Goal: Task Accomplishment & Management: Manage account settings

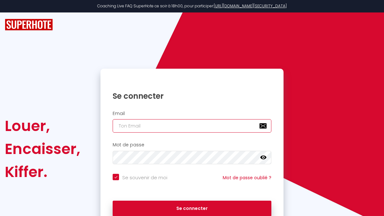
type input "[EMAIL_ADDRESS][DOMAIN_NAME]"
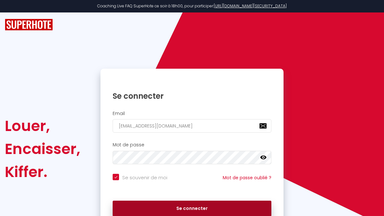
click at [192, 211] on button "Se connecter" at bounding box center [192, 209] width 159 height 16
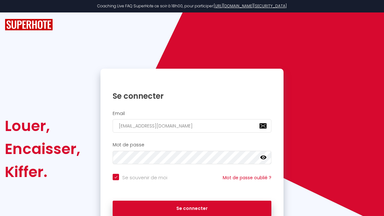
checkbox input "true"
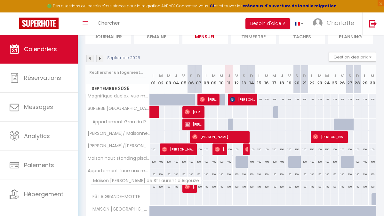
scroll to position [74, 0]
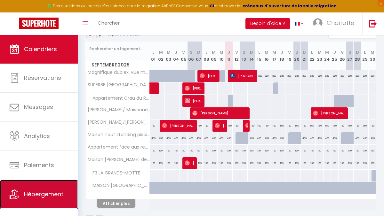
click at [27, 190] on link "Hébergement" at bounding box center [39, 194] width 78 height 29
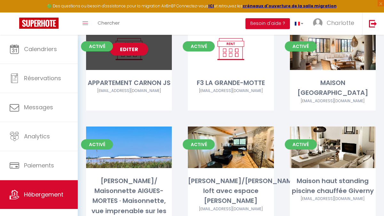
scroll to position [57, 0]
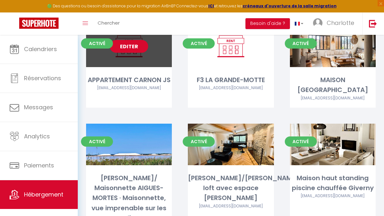
click at [123, 47] on link "Editer" at bounding box center [129, 46] width 38 height 13
select select "3"
select select "2"
select select "1"
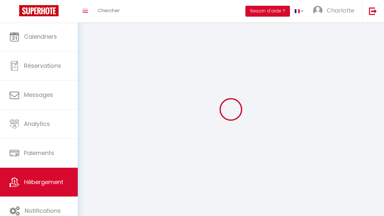
select select
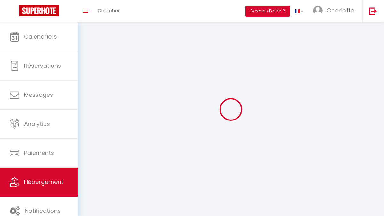
select select
checkbox input "false"
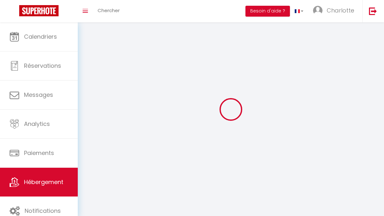
select select
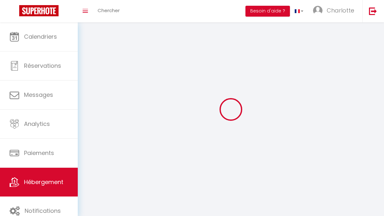
select select
checkbox input "false"
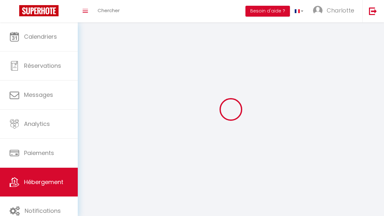
checkbox input "false"
select select
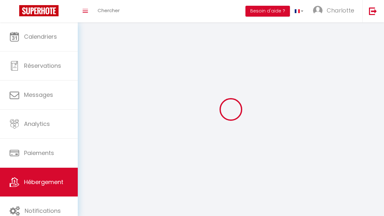
select select
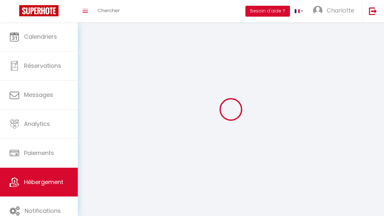
select select
checkbox input "false"
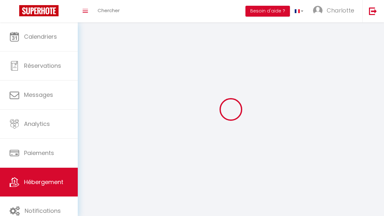
checkbox input "false"
select select
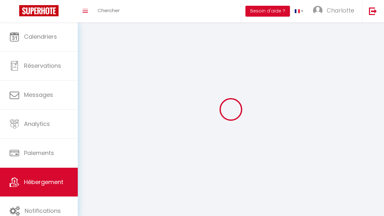
select select
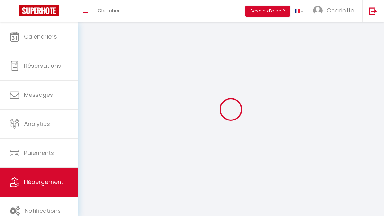
checkbox input "false"
select select
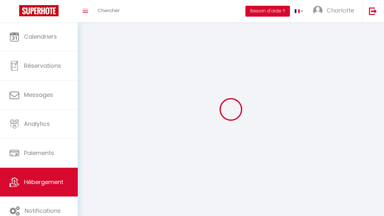
select select
select select "28"
select select
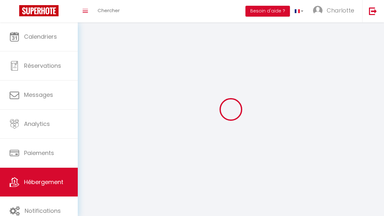
select select
checkbox input "false"
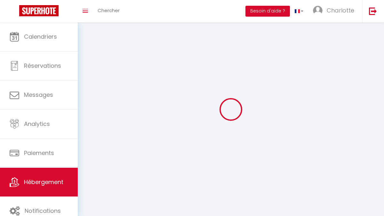
checkbox input "false"
select select
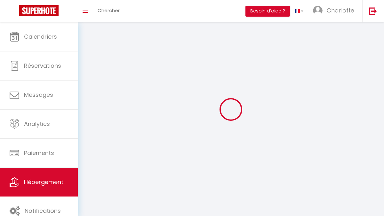
select select
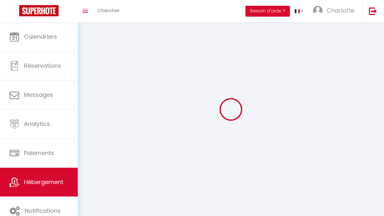
checkbox input "false"
select select
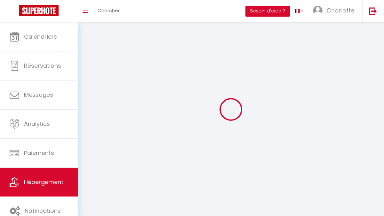
select select
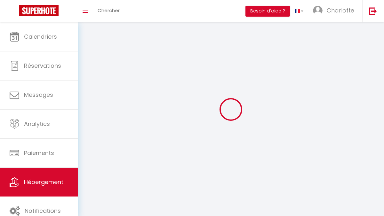
select select
checkbox input "false"
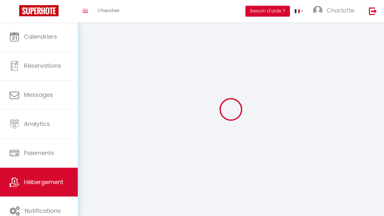
select select
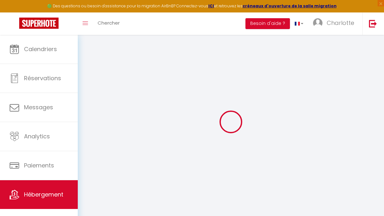
select select
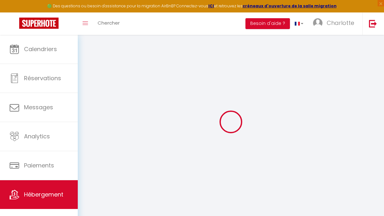
select select
checkbox input "false"
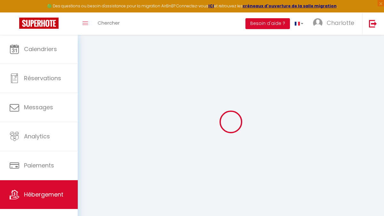
select select
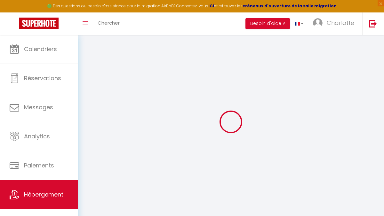
select select
checkbox input "false"
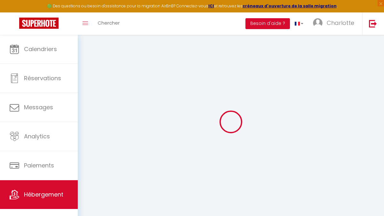
checkbox input "false"
select select
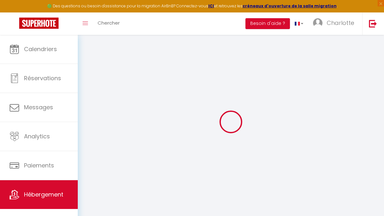
select select
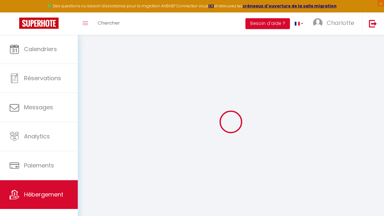
checkbox input "false"
select select
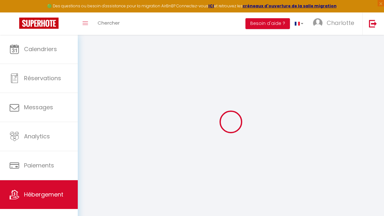
select select
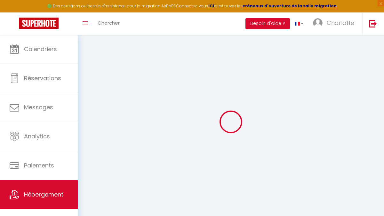
select select
checkbox input "false"
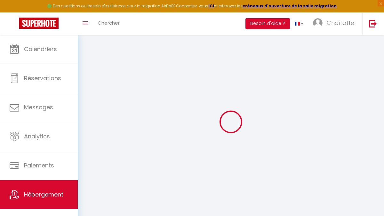
checkbox input "false"
select select
type input "APPARTEMENT CARNON JS"
type input "[PERSON_NAME]"
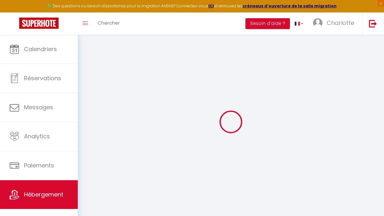
type input "SABATIER"
type input "299 avenue Grasssion Cibrand"
type input "34130"
type input "CARNON"
select select "2"
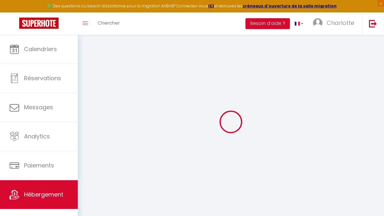
select select
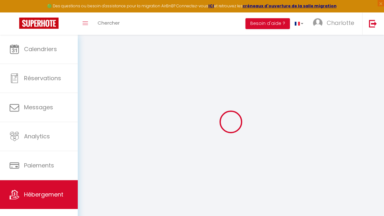
type input "[STREET_ADDRESS]"
type input "34130"
type input "CARNON"
type input "[EMAIL_ADDRESS][DOMAIN_NAME]"
select select
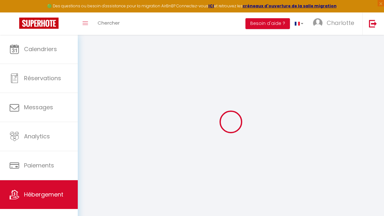
checkbox input "false"
type input "0"
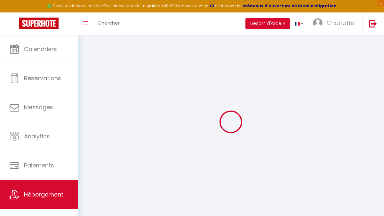
type input "0"
select select
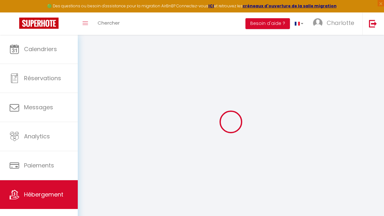
select select
checkbox input "false"
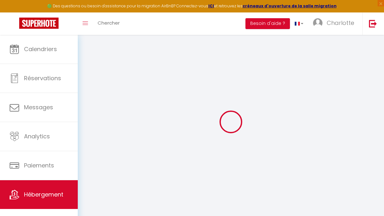
checkbox input "false"
select select
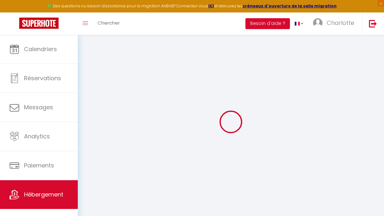
select select
checkbox input "false"
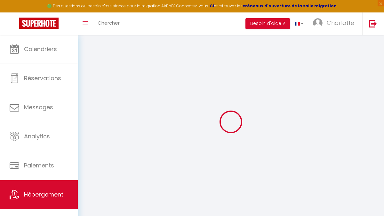
checkbox input "false"
select select
checkbox input "false"
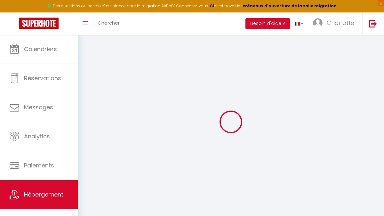
checkbox input "false"
select select "15:00"
select select "23:45"
select select "11:00"
select select "30"
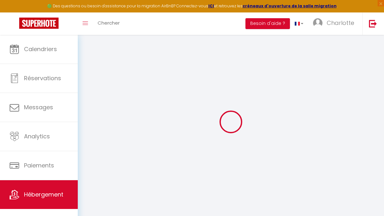
select select "120"
select select
checkbox input "false"
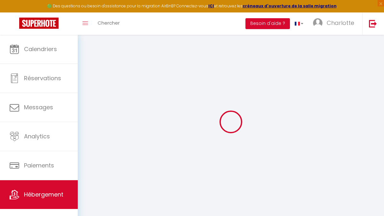
checkbox input "false"
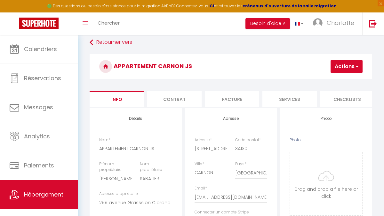
scroll to position [7, 0]
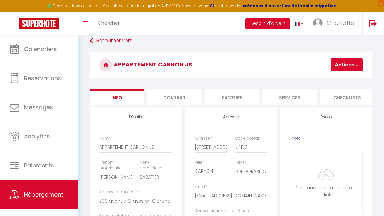
click at [359, 64] on button "Actions" at bounding box center [347, 65] width 32 height 13
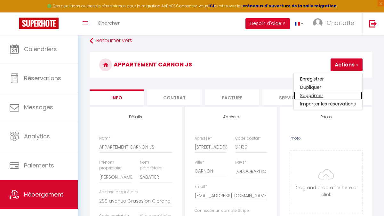
click at [315, 96] on link "Supprimer" at bounding box center [328, 96] width 68 height 8
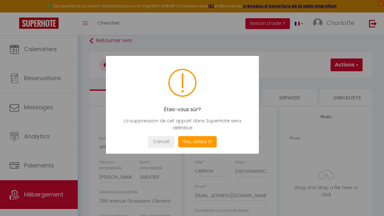
click at [283, 54] on div at bounding box center [192, 108] width 384 height 216
click at [162, 144] on button "Cancel" at bounding box center [161, 141] width 26 height 11
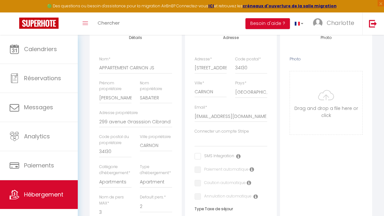
scroll to position [0, 0]
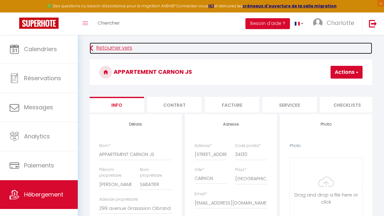
click at [120, 48] on link "Retourner vers" at bounding box center [231, 49] width 283 height 12
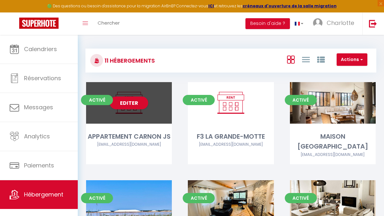
click at [92, 102] on span "Activé" at bounding box center [97, 100] width 32 height 10
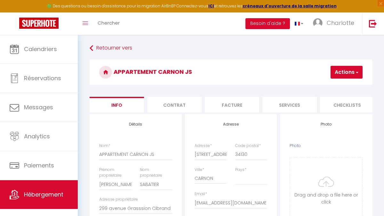
click at [342, 72] on button "Actions" at bounding box center [347, 72] width 32 height 13
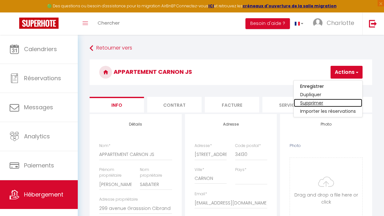
click at [317, 103] on link "Supprimer" at bounding box center [328, 103] width 68 height 8
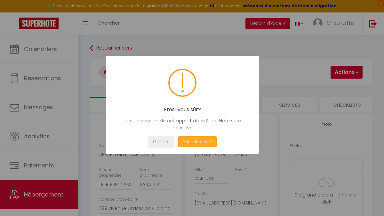
click at [202, 140] on button "Yes, delete it!" at bounding box center [197, 141] width 38 height 11
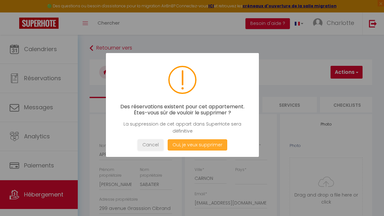
click at [193, 147] on button "Oui, je veux supprimer" at bounding box center [198, 145] width 60 height 11
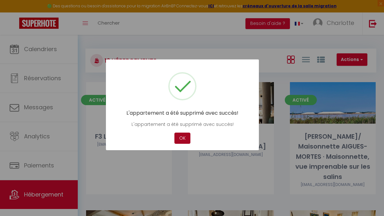
click at [187, 137] on button "OK" at bounding box center [182, 138] width 16 height 11
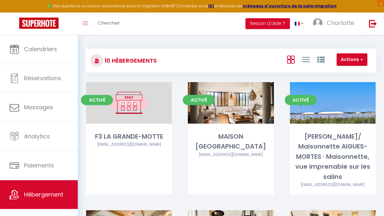
click at [122, 101] on link "Editer" at bounding box center [129, 103] width 38 height 13
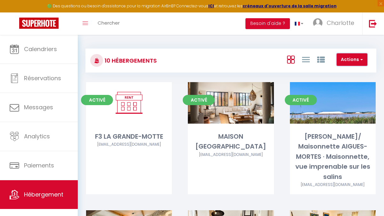
click at [358, 59] on button "Actions" at bounding box center [352, 59] width 31 height 13
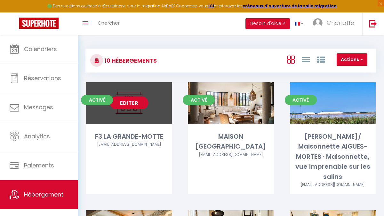
click at [128, 105] on link "Editer" at bounding box center [129, 103] width 38 height 13
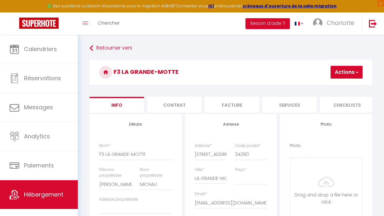
click at [358, 68] on button "Actions" at bounding box center [347, 72] width 32 height 13
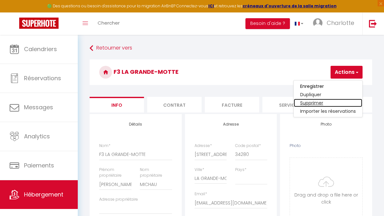
click at [316, 102] on link "Supprimer" at bounding box center [328, 103] width 68 height 8
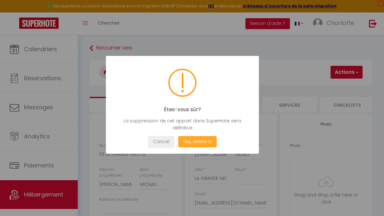
click at [196, 143] on button "Yes, delete it!" at bounding box center [197, 141] width 38 height 11
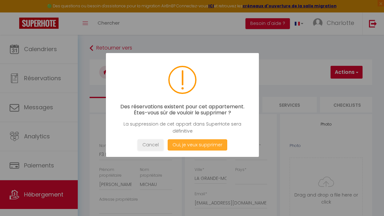
click at [196, 146] on button "Oui, je veux supprimer" at bounding box center [198, 145] width 60 height 11
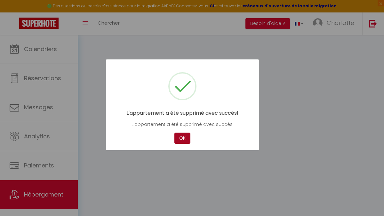
click at [182, 139] on button "OK" at bounding box center [182, 138] width 16 height 11
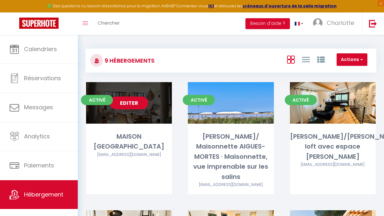
click at [124, 103] on link "Editer" at bounding box center [129, 103] width 38 height 13
click at [137, 104] on link "Editer" at bounding box center [129, 103] width 38 height 13
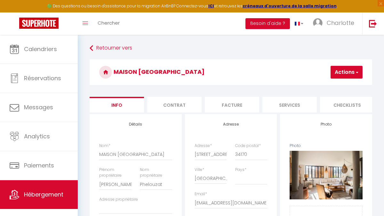
click at [349, 72] on button "Actions" at bounding box center [347, 72] width 32 height 13
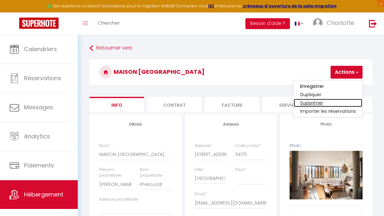
click at [323, 103] on link "Supprimer" at bounding box center [328, 103] width 68 height 8
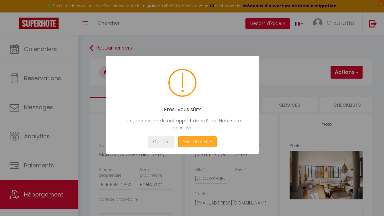
click at [199, 142] on button "Yes, delete it!" at bounding box center [197, 141] width 38 height 11
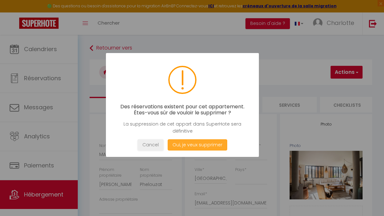
click at [197, 148] on button "Oui, je veux supprimer" at bounding box center [198, 145] width 60 height 11
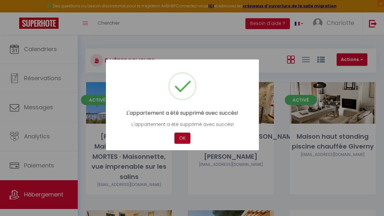
click at [181, 135] on button "OK" at bounding box center [182, 138] width 16 height 11
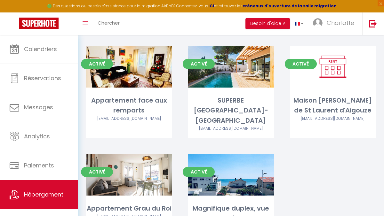
scroll to position [168, 0]
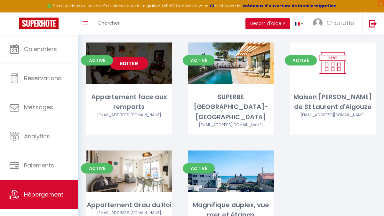
click at [135, 57] on link "Editer" at bounding box center [129, 63] width 38 height 13
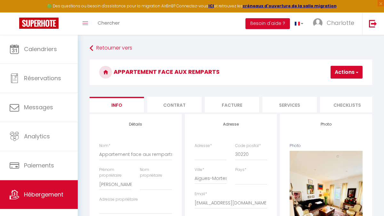
click at [351, 74] on button "Actions" at bounding box center [347, 72] width 32 height 13
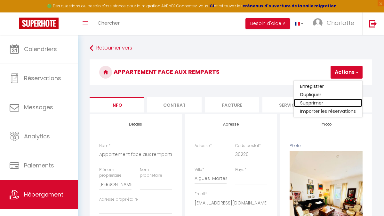
click at [330, 103] on link "Supprimer" at bounding box center [328, 103] width 68 height 8
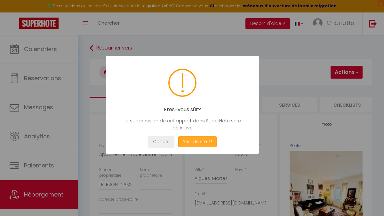
click at [199, 143] on button "Yes, delete it!" at bounding box center [197, 141] width 38 height 11
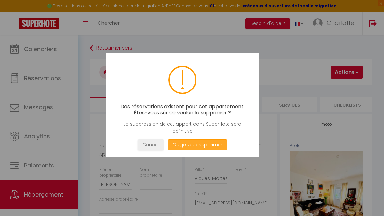
click at [196, 144] on button "Oui, je veux supprimer" at bounding box center [198, 145] width 60 height 11
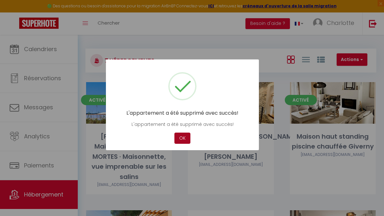
click at [183, 138] on button "OK" at bounding box center [182, 138] width 16 height 11
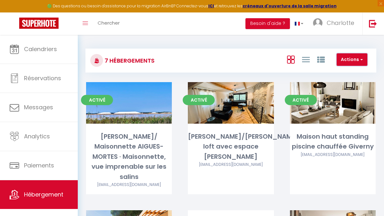
click at [362, 60] on span "button" at bounding box center [361, 59] width 4 height 6
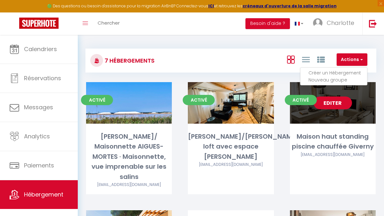
click at [335, 109] on div "Editer" at bounding box center [333, 103] width 86 height 42
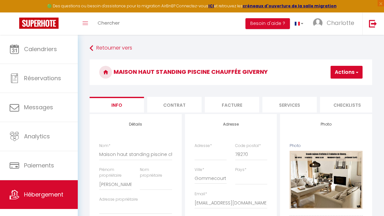
click at [353, 72] on button "Actions" at bounding box center [347, 72] width 32 height 13
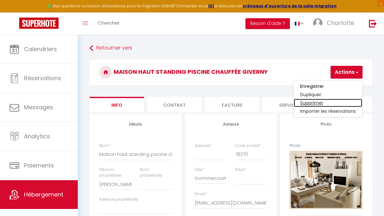
click at [321, 104] on link "Supprimer" at bounding box center [328, 103] width 68 height 8
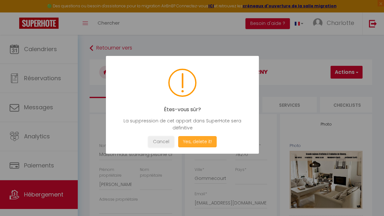
click at [206, 142] on button "Yes, delete it!" at bounding box center [197, 141] width 38 height 11
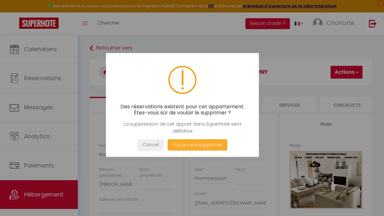
click at [203, 145] on button "Oui, je veux supprimer" at bounding box center [198, 145] width 60 height 11
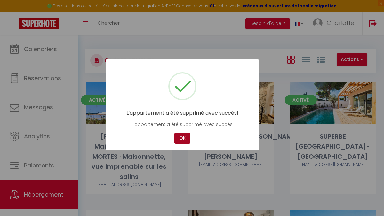
click at [183, 137] on button "OK" at bounding box center [182, 138] width 16 height 11
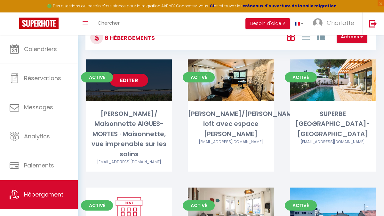
scroll to position [18, 0]
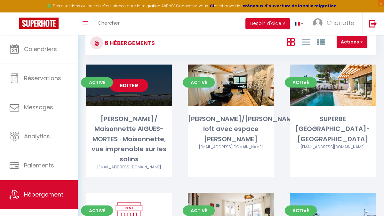
click at [129, 88] on link "Editer" at bounding box center [129, 85] width 38 height 13
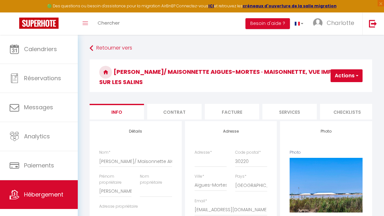
click at [348, 74] on button "Actions" at bounding box center [347, 75] width 32 height 13
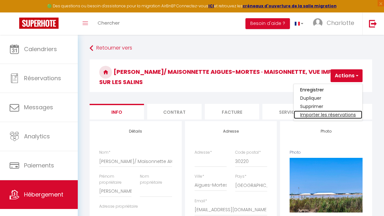
click at [329, 116] on link "Importer les réservations" at bounding box center [328, 115] width 68 height 8
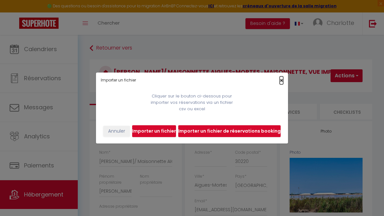
click at [282, 80] on span "×" at bounding box center [282, 80] width 4 height 8
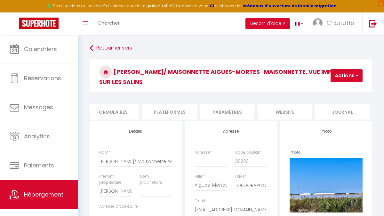
scroll to position [0, 293]
click at [180, 111] on li "Plateformes" at bounding box center [169, 112] width 54 height 16
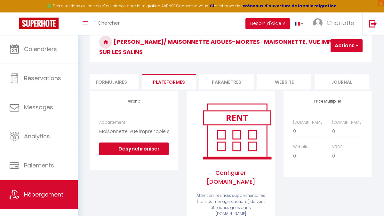
scroll to position [31, 0]
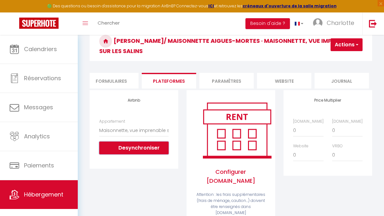
click at [144, 148] on button "Desynchroniser" at bounding box center [133, 148] width 69 height 13
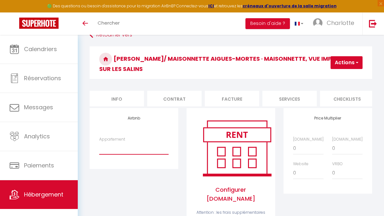
click at [140, 147] on select "[MEDICAL_DATA] lumineux avec terrasse & parking – proche plage - [EMAIL_ADDRESS…" at bounding box center [133, 149] width 69 height 12
select select "2846-596119062094897902"
click at [99, 143] on select "[MEDICAL_DATA] lumineux avec terrasse & parking – proche plage - [EMAIL_ADDRESS…" at bounding box center [133, 149] width 69 height 12
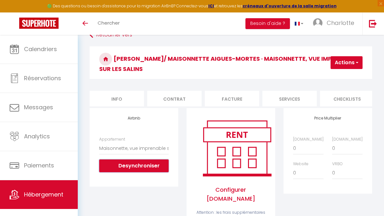
click at [136, 167] on button "Desynchroniser" at bounding box center [133, 166] width 69 height 13
click at [347, 61] on button "Actions" at bounding box center [347, 62] width 32 height 13
click at [337, 77] on link "Enregistrer" at bounding box center [337, 77] width 51 height 8
